Goal: Navigation & Orientation: Go to known website

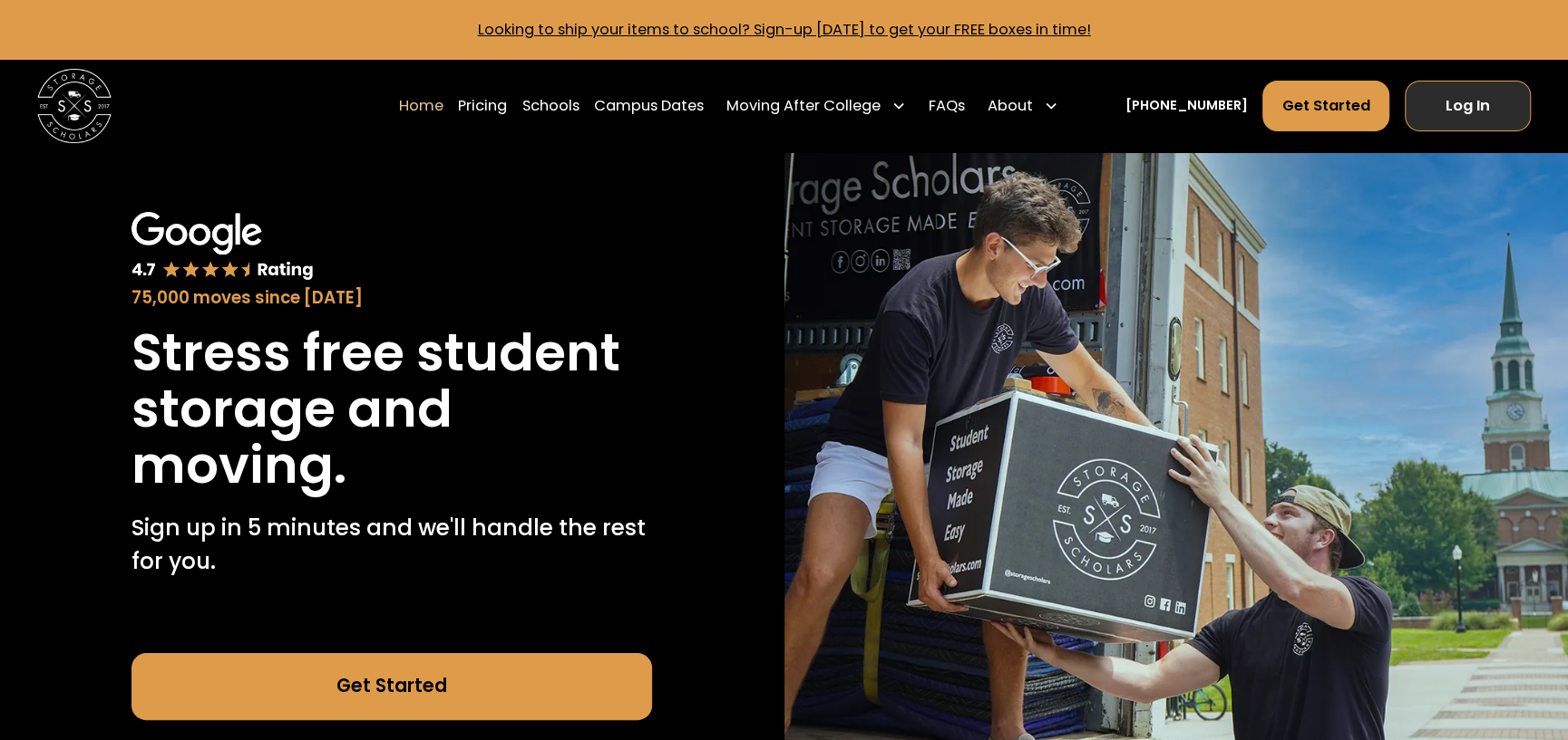
click at [1491, 87] on link "Log In" at bounding box center [1468, 105] width 126 height 50
click at [1409, 107] on link "Log In" at bounding box center [1468, 105] width 126 height 50
click at [1458, 107] on link "Log In" at bounding box center [1468, 105] width 126 height 50
